Goal: Task Accomplishment & Management: Use online tool/utility

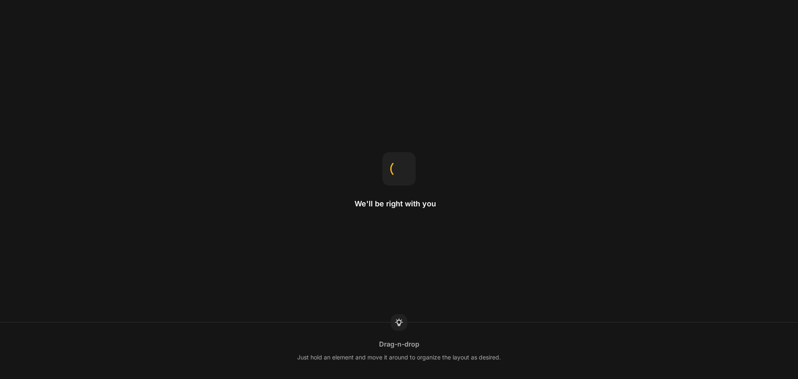
drag, startPoint x: 365, startPoint y: 143, endPoint x: 349, endPoint y: 145, distance: 15.9
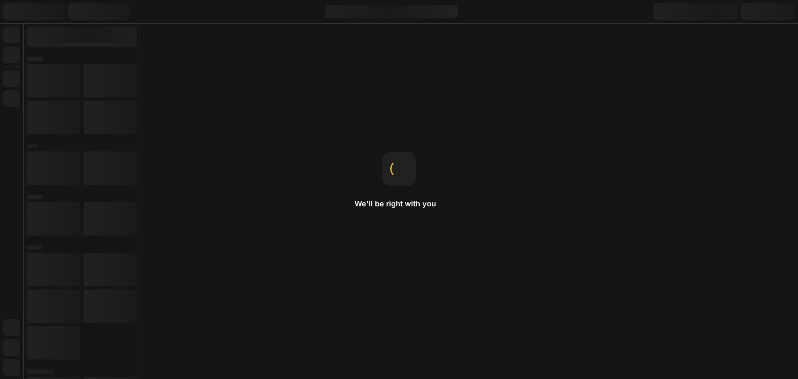
drag, startPoint x: 349, startPoint y: 145, endPoint x: 299, endPoint y: 147, distance: 50.4
click at [295, 175] on div "We'll be right with you Drag-n-drop Just hold an element and move it around to …" at bounding box center [399, 189] width 798 height 379
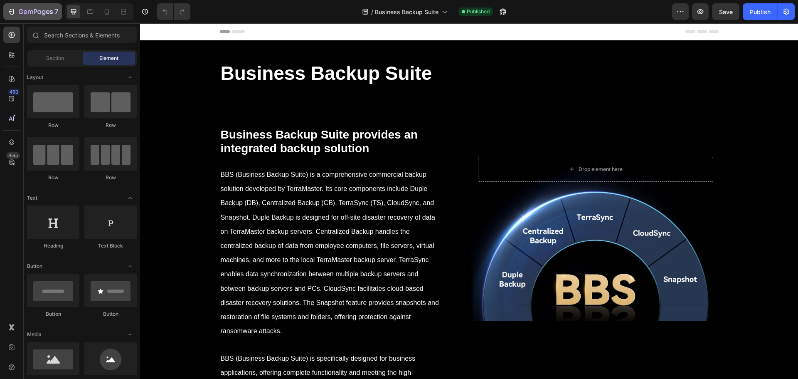
click at [13, 10] on icon "button" at bounding box center [12, 12] width 4 height 6
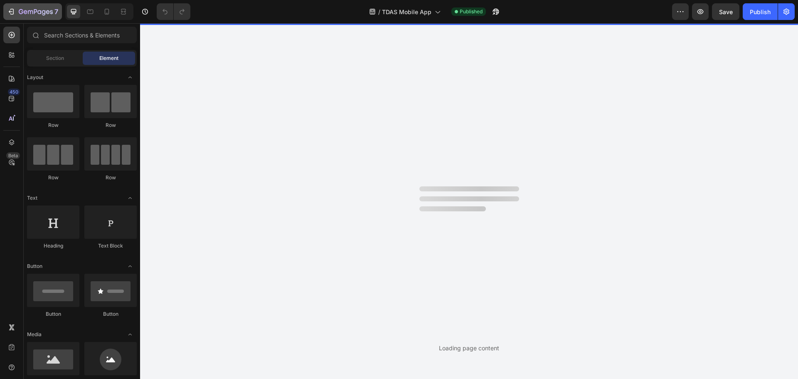
click at [21, 7] on div "7" at bounding box center [38, 12] width 39 height 10
